Goal: Find contact information: Find contact information

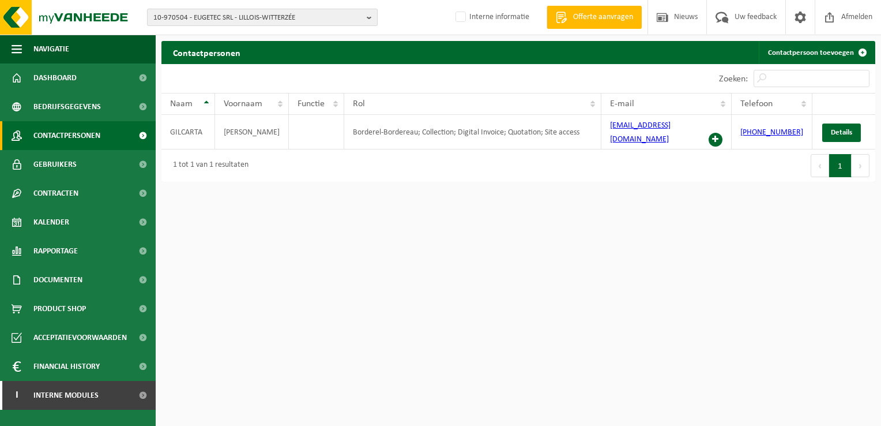
click at [367, 14] on b "button" at bounding box center [372, 17] width 10 height 16
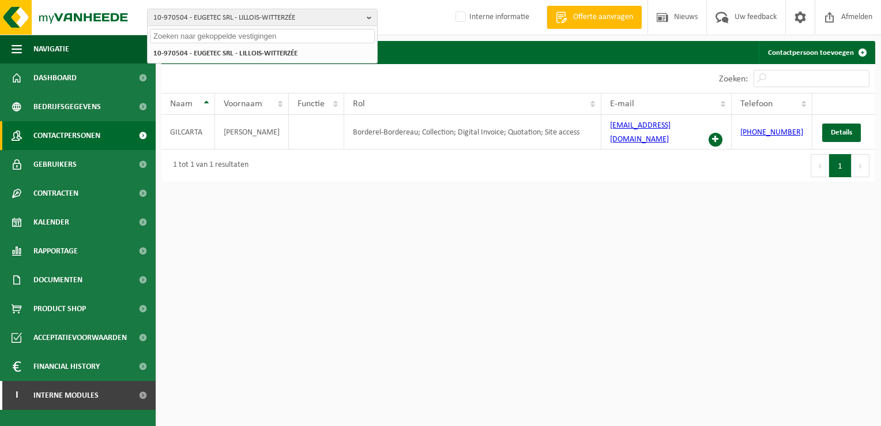
click at [226, 38] on input "text" at bounding box center [262, 36] width 225 height 14
paste input "10-974787"
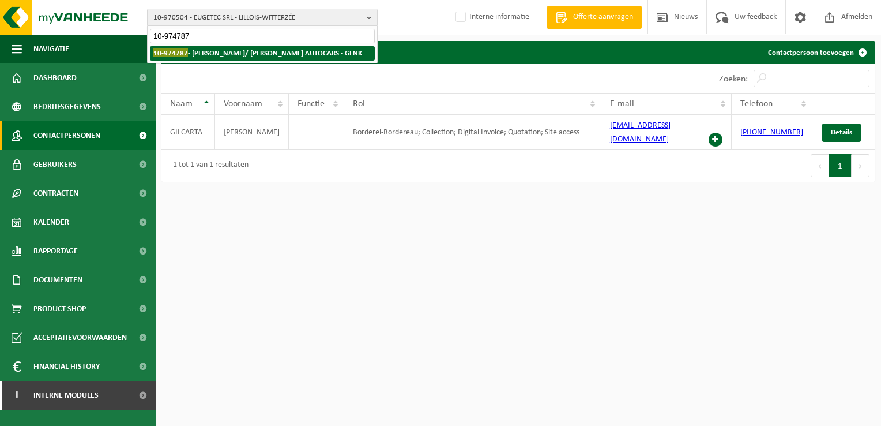
type input "10-974787"
click at [212, 50] on strong "10-974787 - HANSEA/ JACOBS AUTOCARS - GENK" at bounding box center [257, 52] width 209 height 9
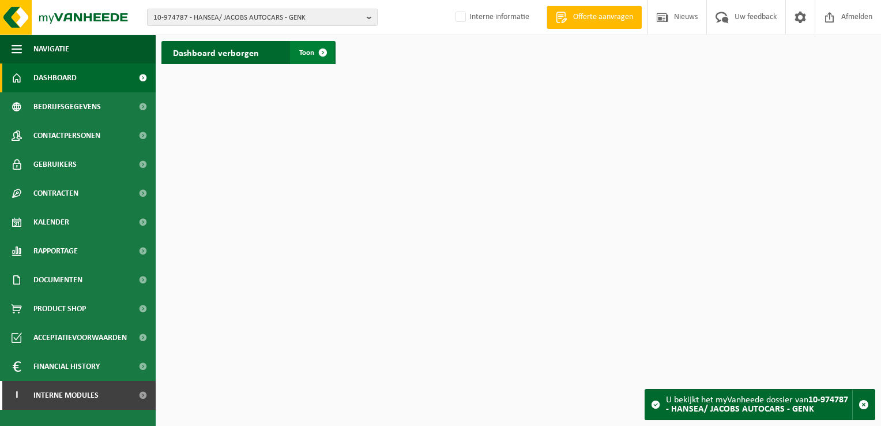
click at [328, 51] on span at bounding box center [322, 52] width 23 height 23
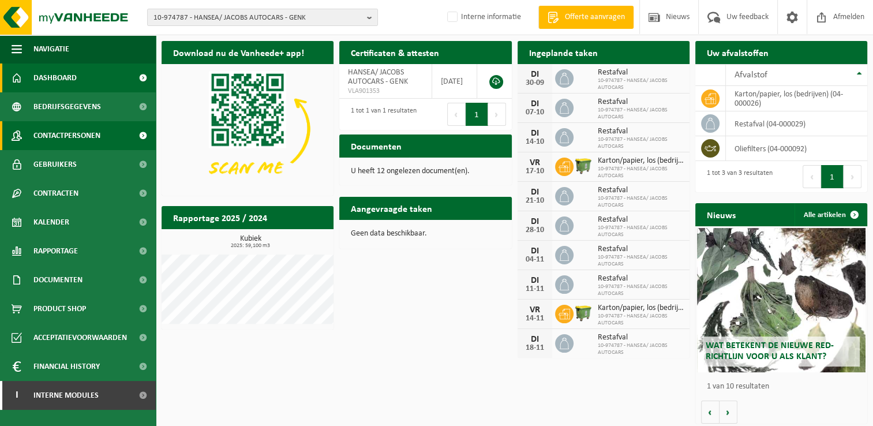
click at [143, 133] on span at bounding box center [143, 135] width 26 height 29
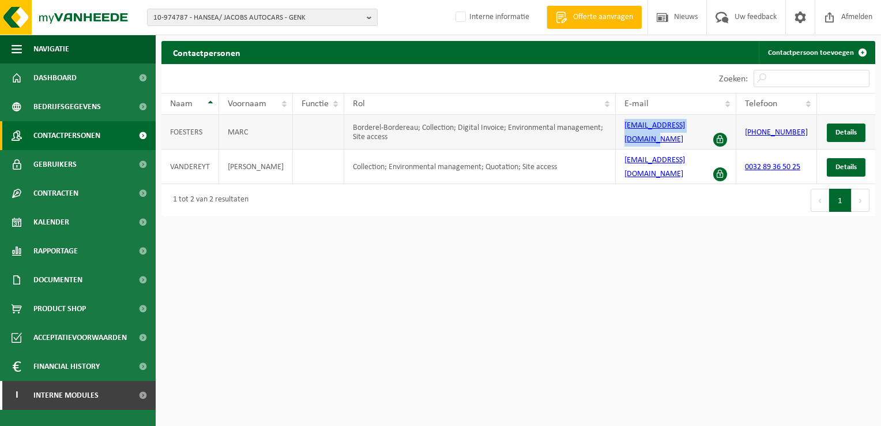
drag, startPoint x: 625, startPoint y: 129, endPoint x: 716, endPoint y: 130, distance: 90.6
click at [716, 130] on td "marc.foesters@hansea.be" at bounding box center [676, 132] width 121 height 35
copy link "marc.foesters@hansea.be"
